Goal: Transaction & Acquisition: Purchase product/service

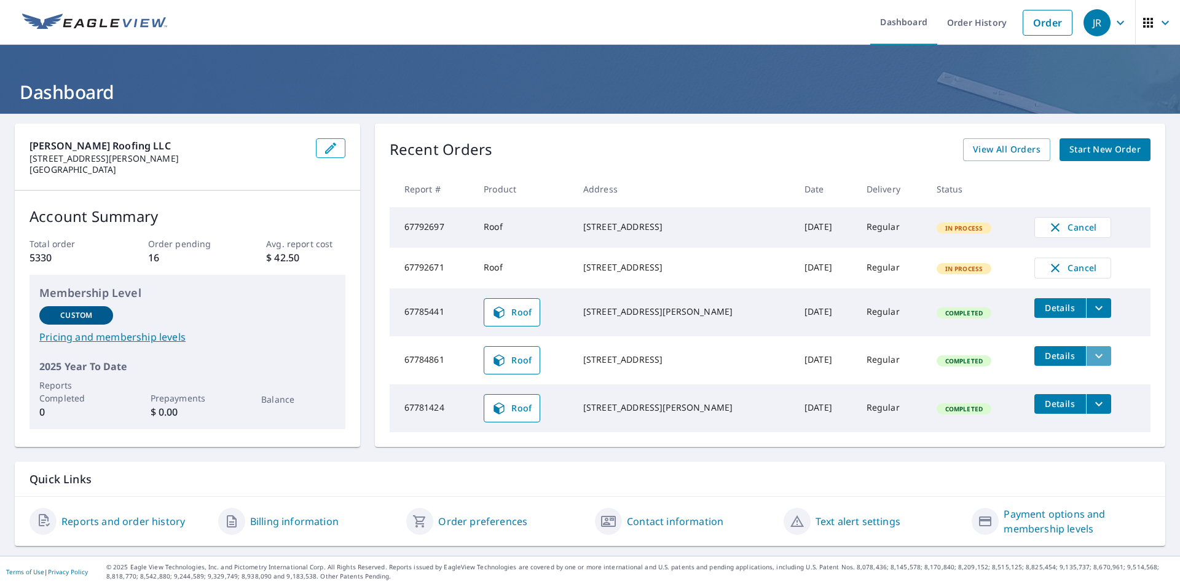
click at [1092, 363] on icon "filesDropdownBtn-67784861" at bounding box center [1099, 356] width 15 height 15
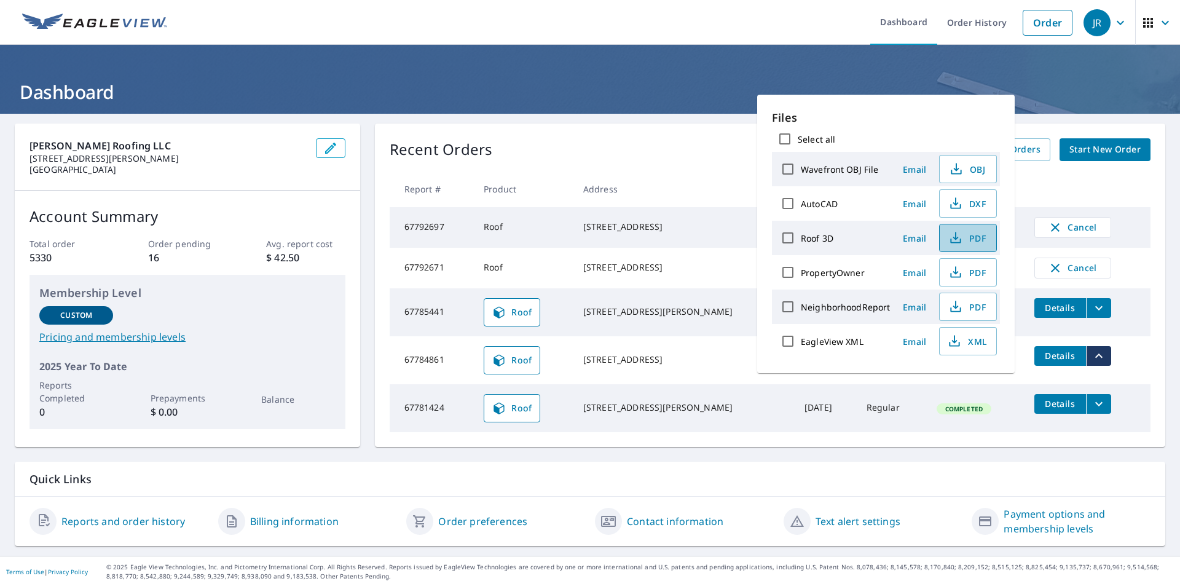
click at [956, 243] on icon "button" at bounding box center [955, 238] width 15 height 15
click at [687, 124] on div "Recent Orders View All Orders Start New Order Report # Product Address Date Del…" at bounding box center [770, 285] width 790 height 323
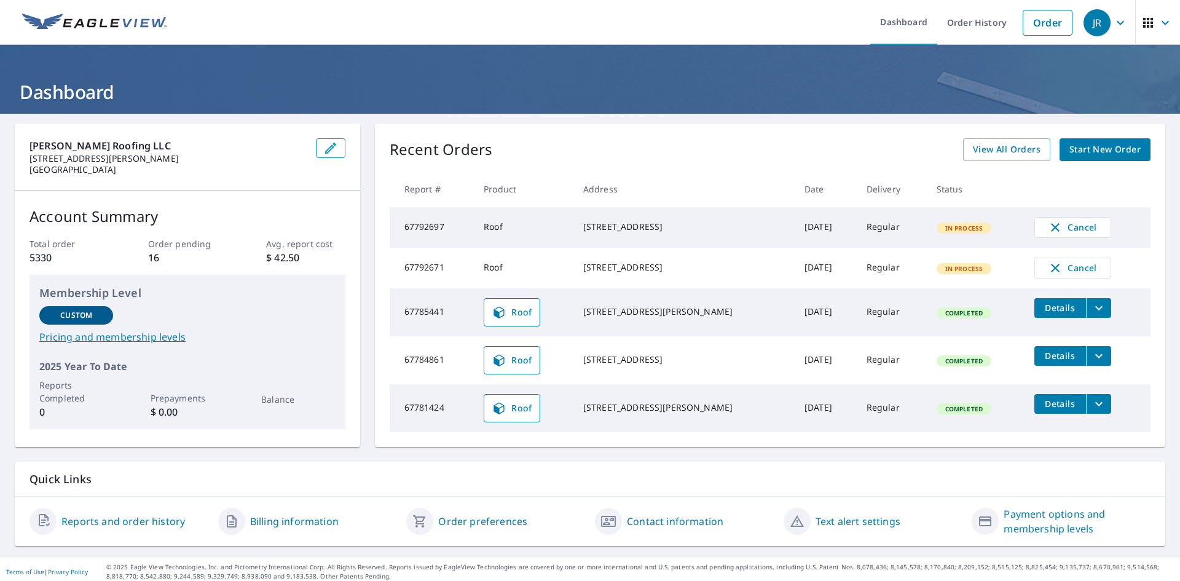
click at [1095, 154] on span "Start New Order" at bounding box center [1105, 149] width 71 height 15
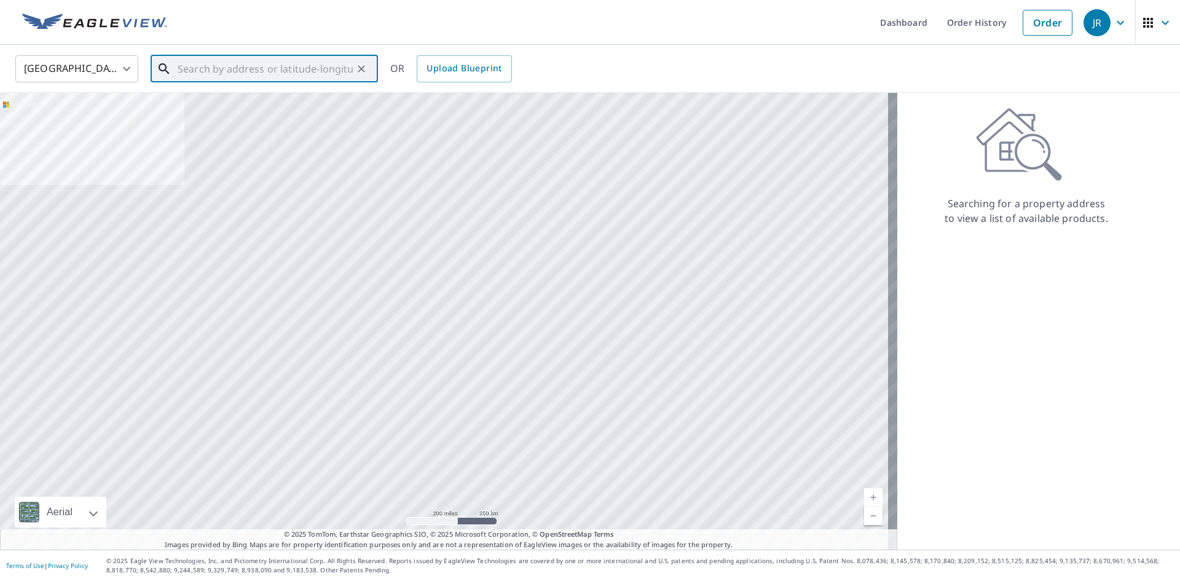
click at [282, 77] on input "text" at bounding box center [265, 69] width 175 height 34
paste input "[STREET_ADDRESS][PERSON_NAME]"
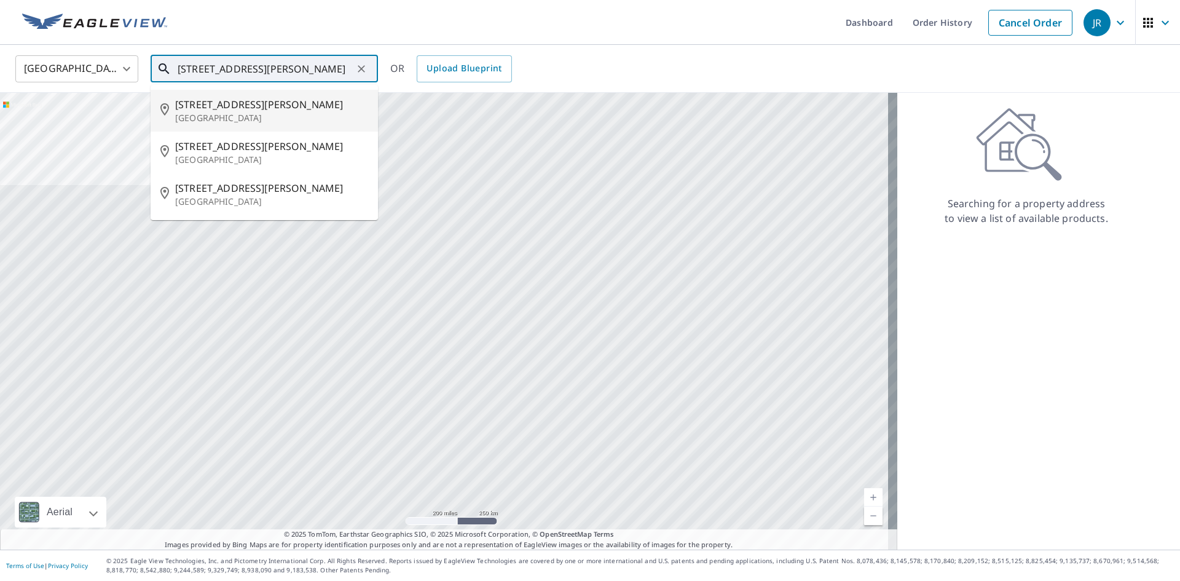
click at [287, 120] on p "[GEOGRAPHIC_DATA]" at bounding box center [271, 118] width 193 height 12
type input "[STREET_ADDRESS][PERSON_NAME]"
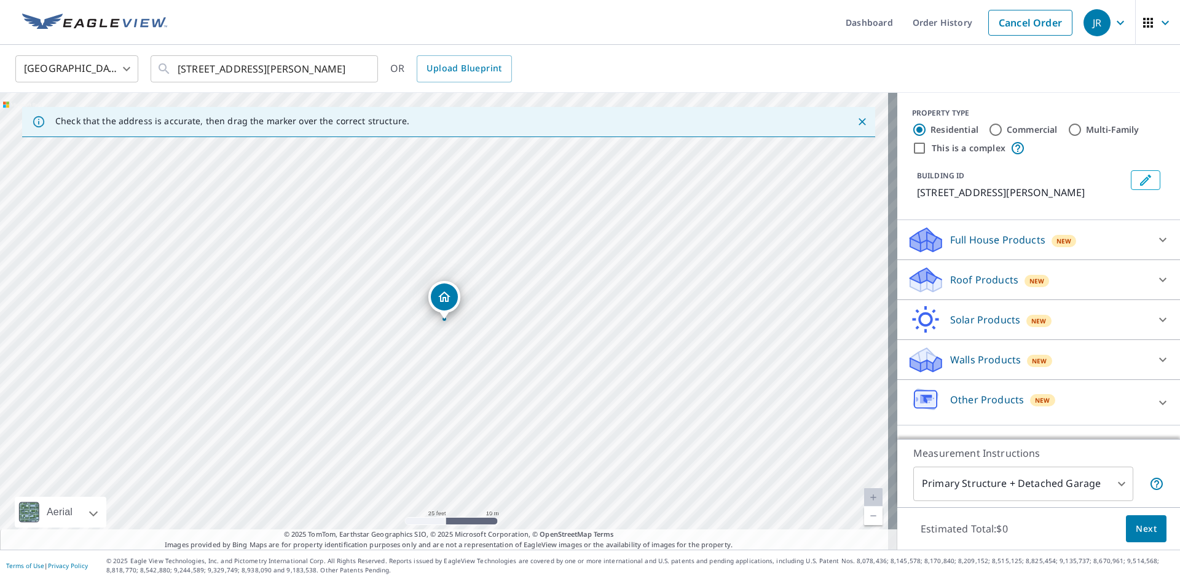
click at [1156, 279] on icon at bounding box center [1163, 279] width 15 height 15
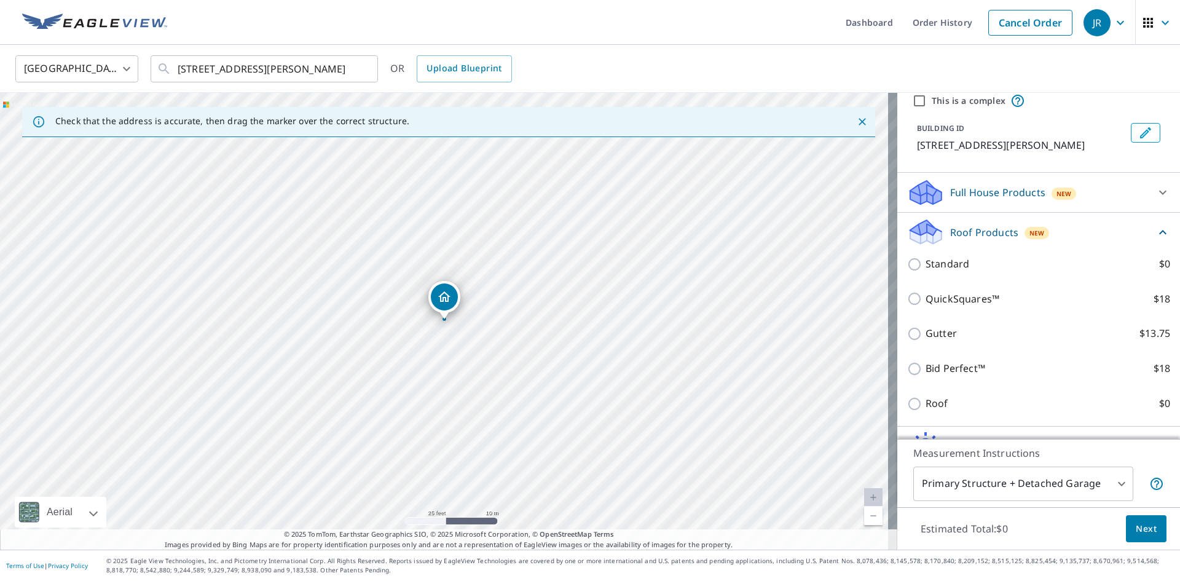
scroll to position [61, 0]
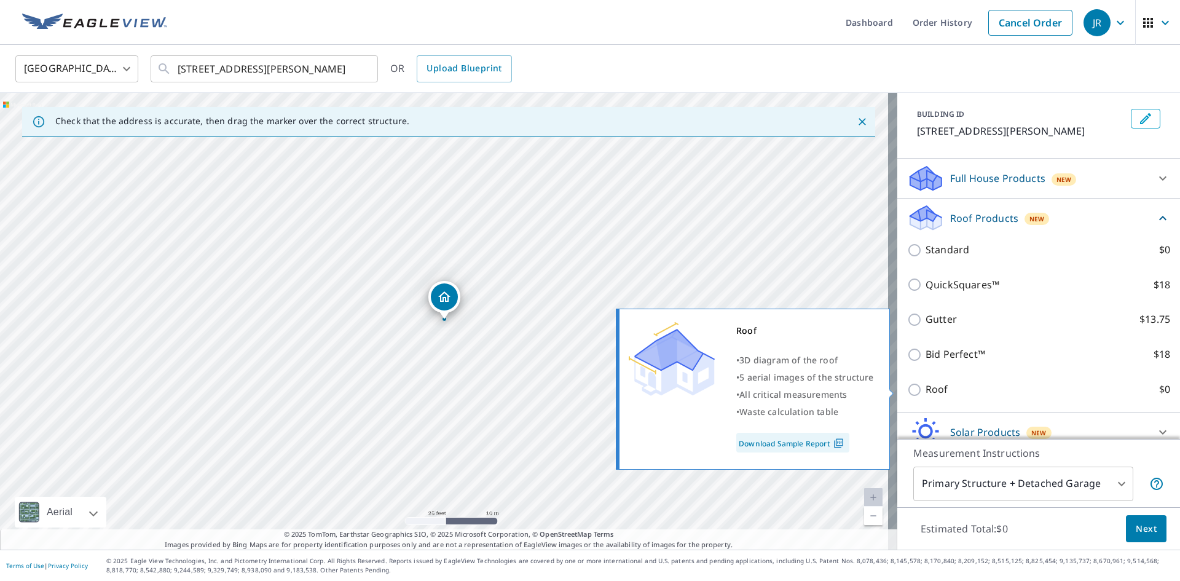
click at [926, 390] on p "Roof" at bounding box center [937, 389] width 23 height 15
click at [926, 390] on input "Roof $0" at bounding box center [916, 389] width 18 height 15
checkbox input "true"
type input "3"
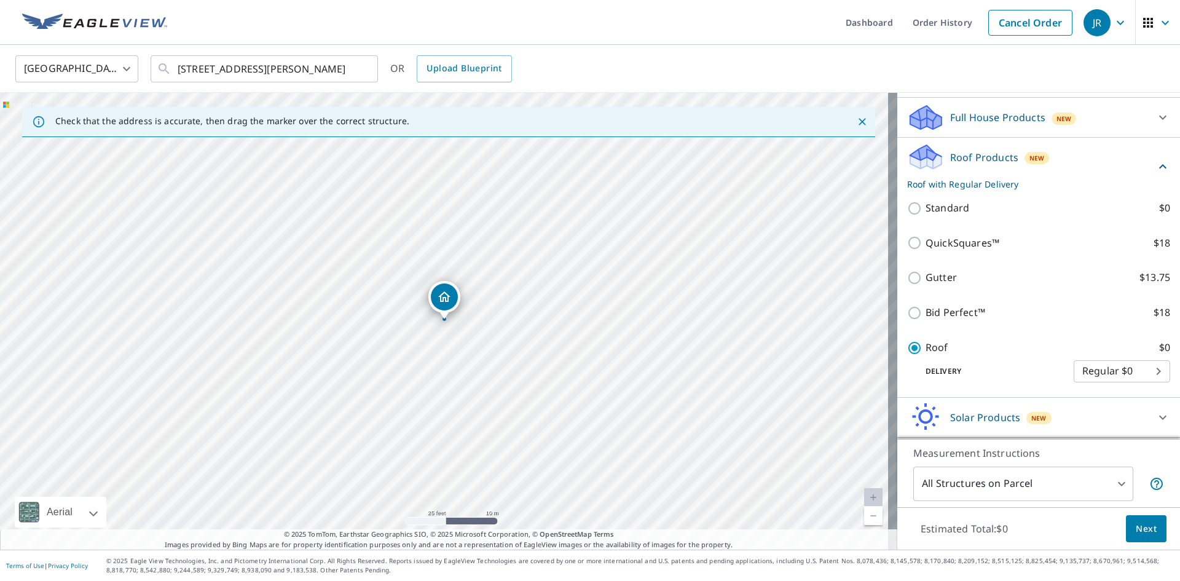
scroll to position [90, 0]
click at [1144, 531] on span "Next" at bounding box center [1146, 528] width 21 height 15
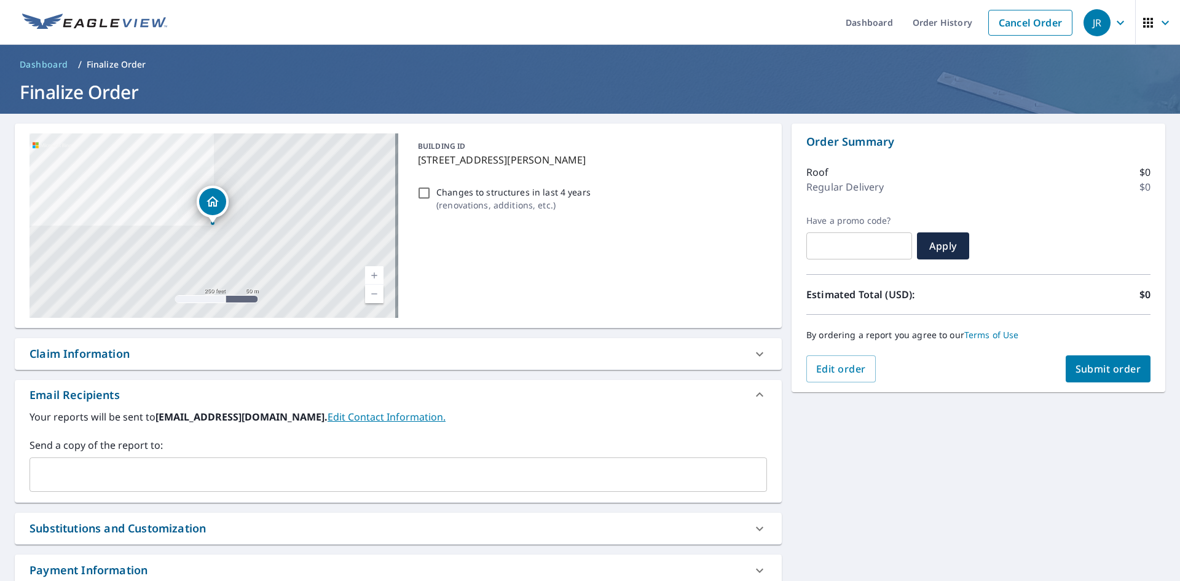
click at [317, 471] on input "text" at bounding box center [389, 474] width 708 height 23
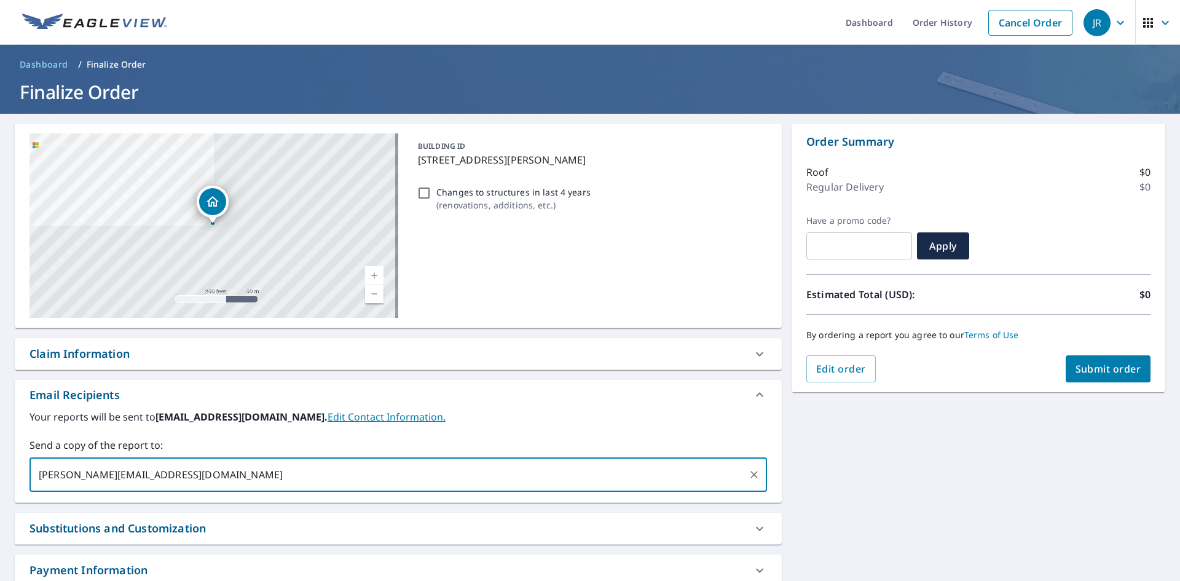
type input "[PERSON_NAME][EMAIL_ADDRESS][DOMAIN_NAME]"
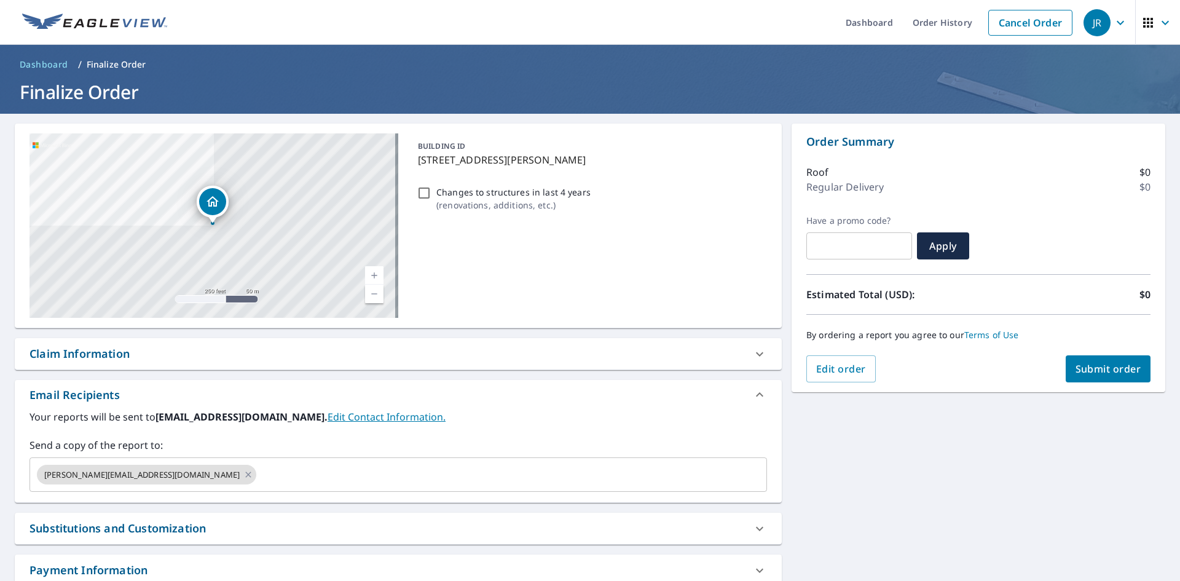
click at [857, 462] on div "[STREET_ADDRESS][PERSON_NAME] Aerial Road A standard road map Aerial A detailed…" at bounding box center [590, 374] width 1180 height 521
click at [1081, 370] on span "Submit order" at bounding box center [1109, 369] width 66 height 14
checkbox input "true"
